Goal: Task Accomplishment & Management: Use online tool/utility

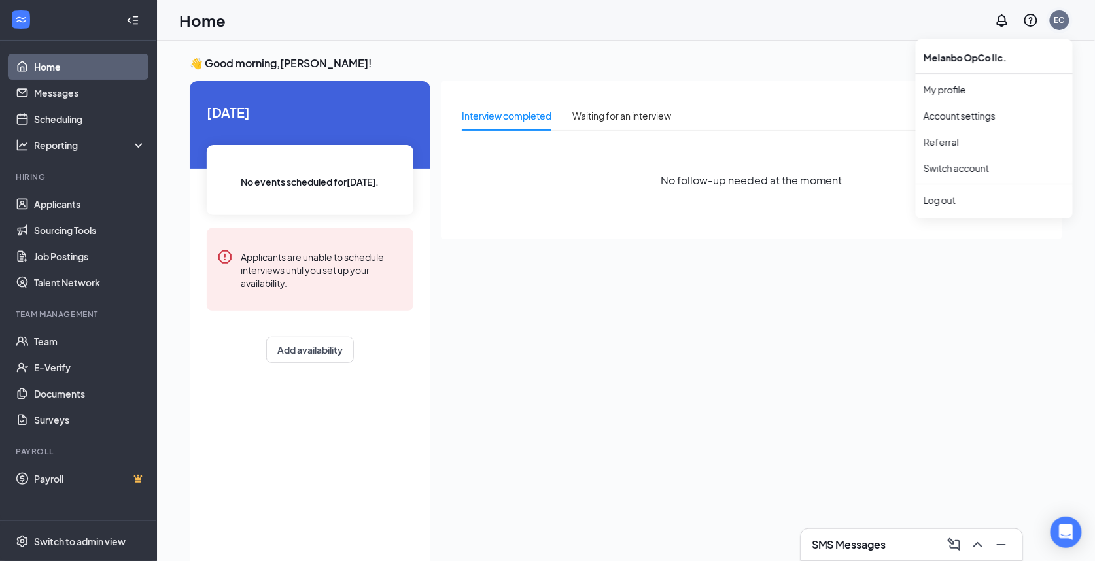
click at [1061, 22] on div "EC" at bounding box center [1060, 19] width 10 height 11
click at [942, 196] on div "Log out" at bounding box center [994, 200] width 141 height 13
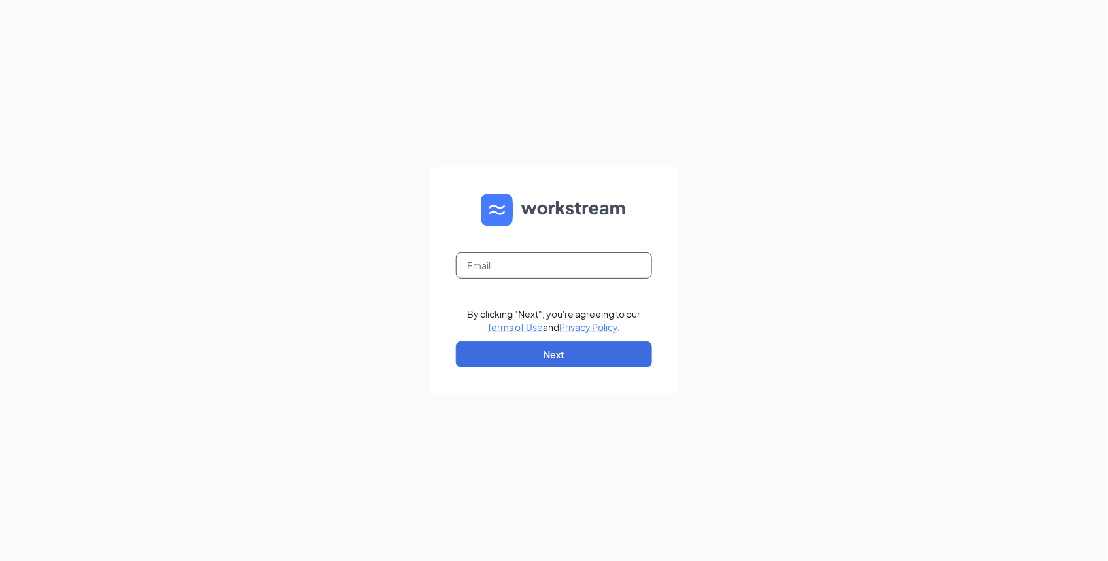
click at [561, 270] on input "text" at bounding box center [554, 266] width 196 height 26
type input "[EMAIL_ADDRESS][DOMAIN_NAME]"
click at [487, 353] on button "Next" at bounding box center [554, 355] width 196 height 26
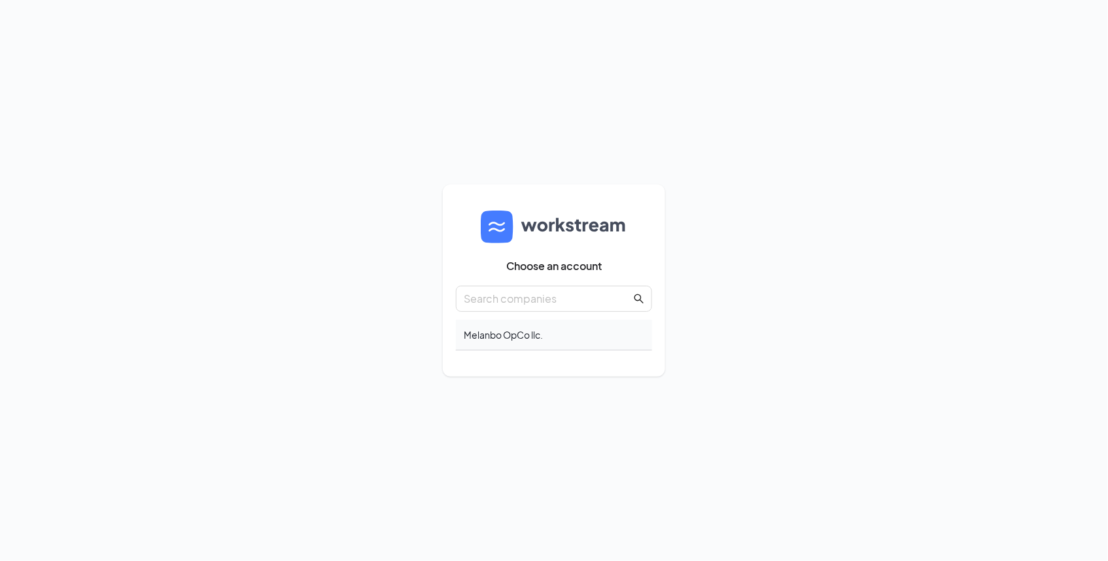
click at [500, 326] on div "Melanbo OpCo llc." at bounding box center [554, 335] width 196 height 31
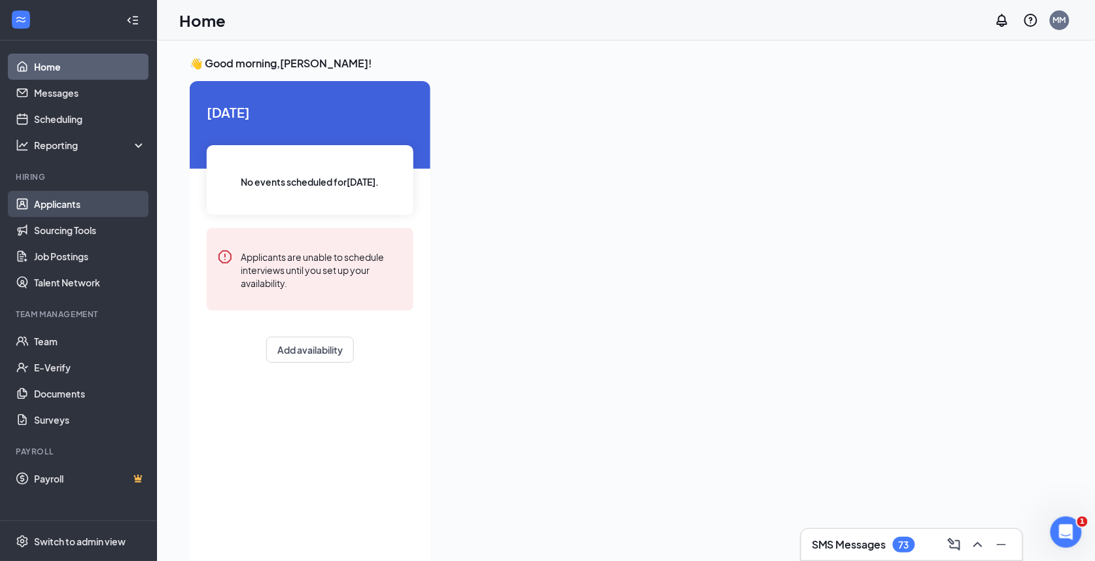
click at [52, 202] on link "Applicants" at bounding box center [90, 204] width 112 height 26
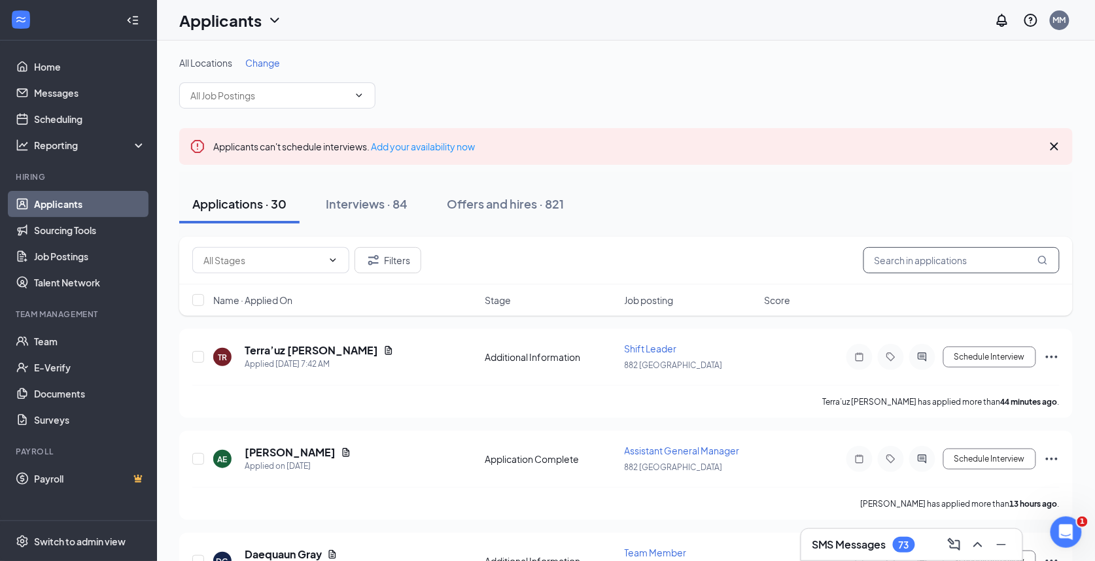
click at [909, 258] on input "text" at bounding box center [962, 260] width 196 height 26
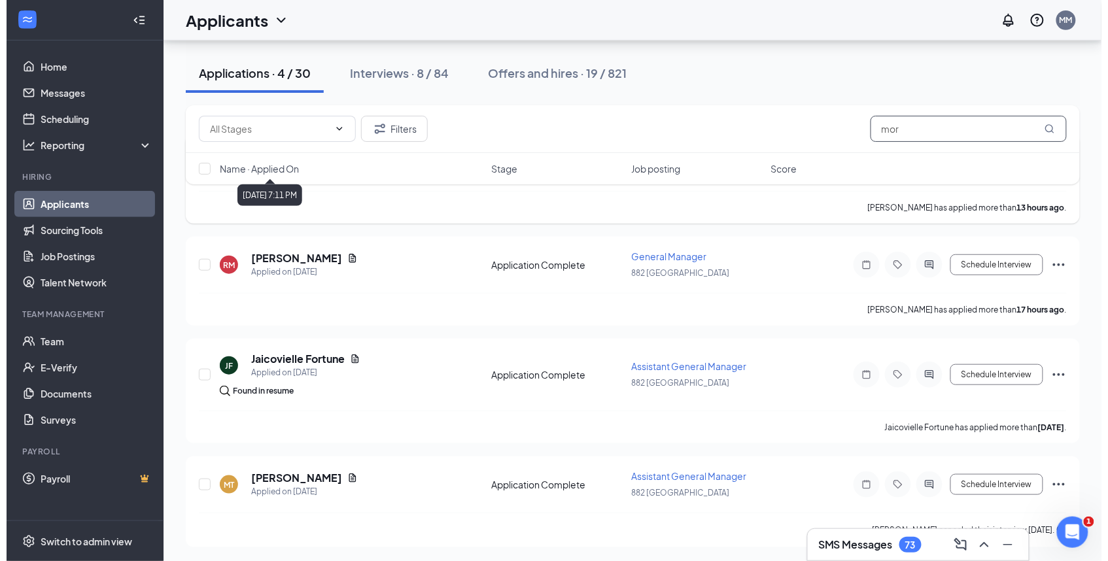
scroll to position [196, 0]
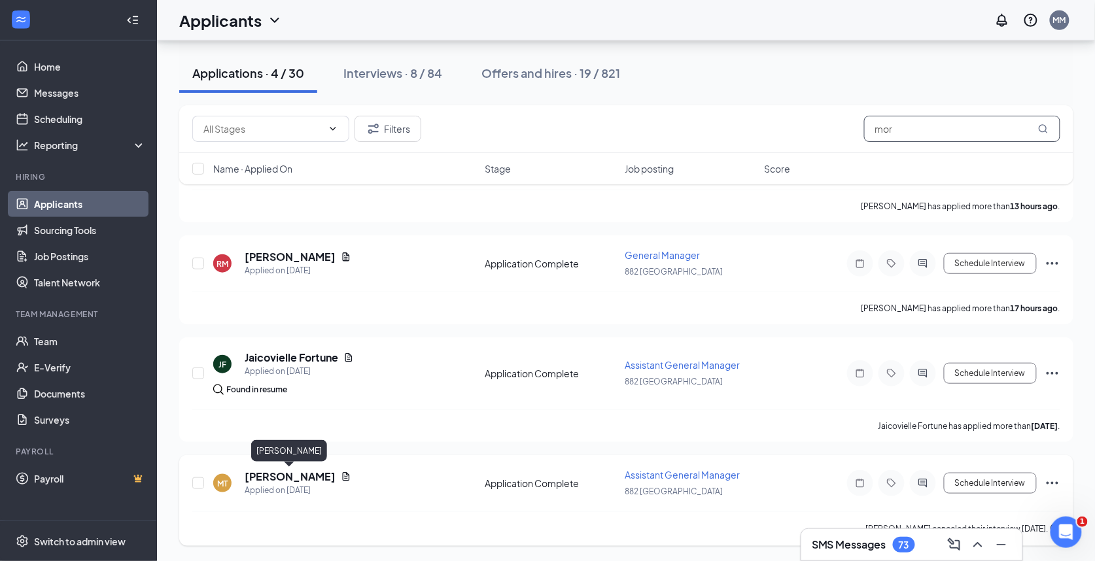
type input "mor"
click at [273, 474] on h5 "[PERSON_NAME]" at bounding box center [290, 477] width 91 height 14
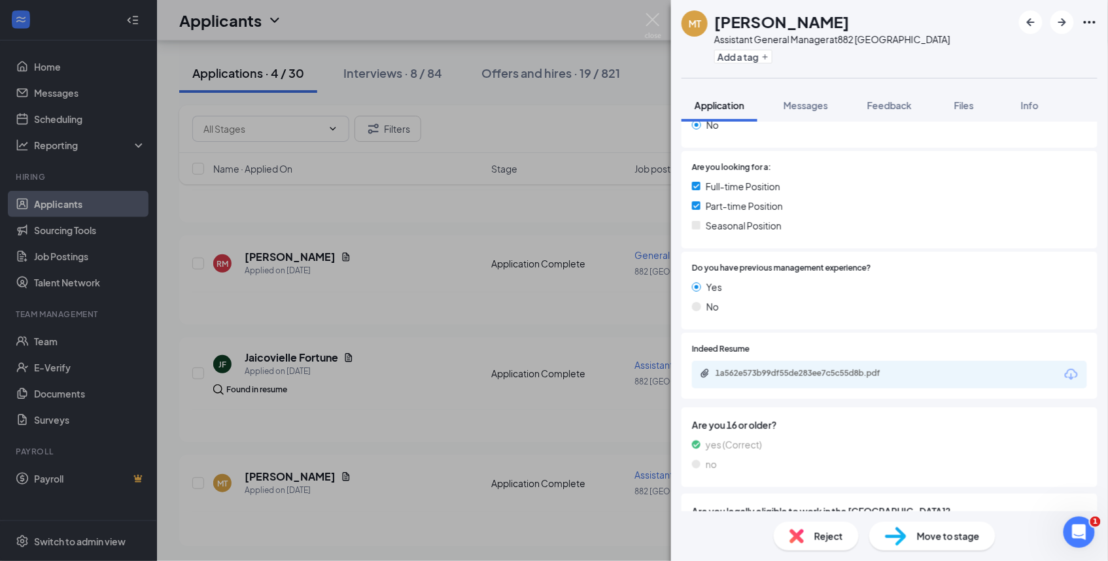
scroll to position [366, 0]
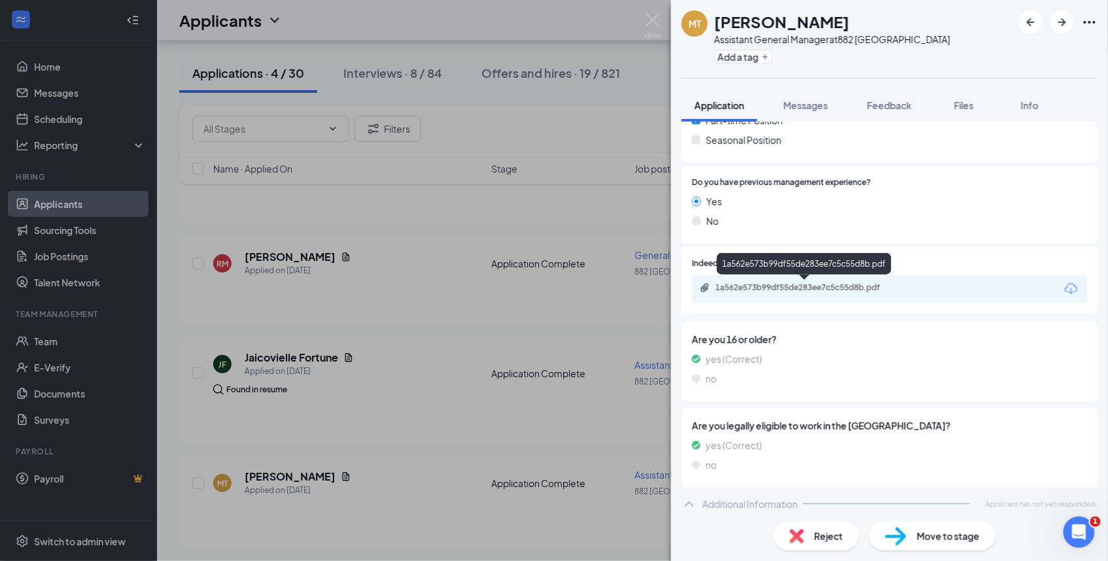
click at [841, 286] on div "1a562e573b99df55de283ee7c5c55d8b.pdf" at bounding box center [807, 288] width 183 height 10
